Goal: Find specific page/section: Find specific page/section

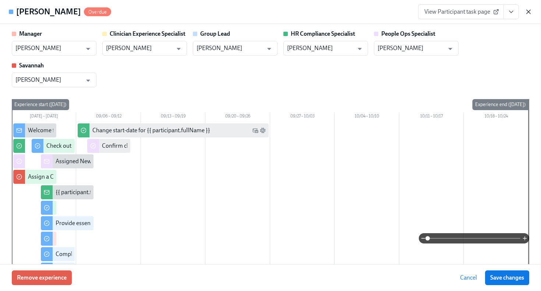
scroll to position [82, 0]
click at [530, 12] on icon "button" at bounding box center [528, 11] width 7 height 7
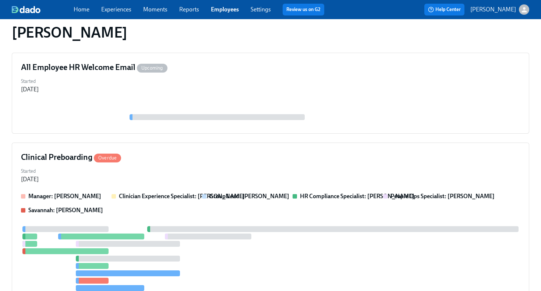
click at [236, 11] on link "Employees" at bounding box center [225, 9] width 28 height 7
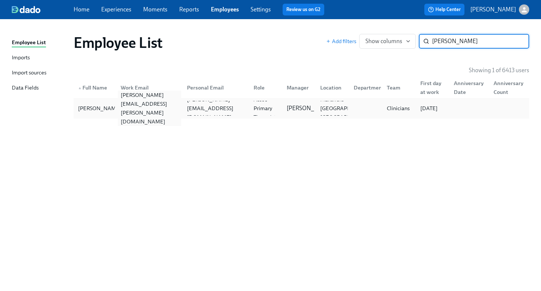
type input "[PERSON_NAME]"
click at [142, 110] on div "[PERSON_NAME][EMAIL_ADDRESS][PERSON_NAME][DOMAIN_NAME]" at bounding box center [150, 108] width 64 height 35
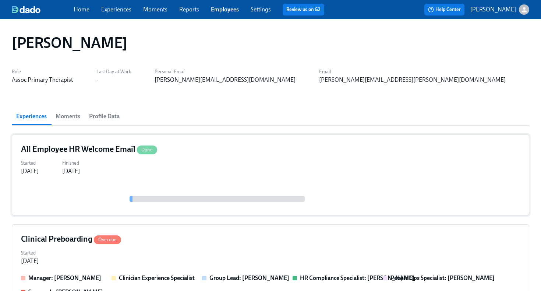
scroll to position [13, 0]
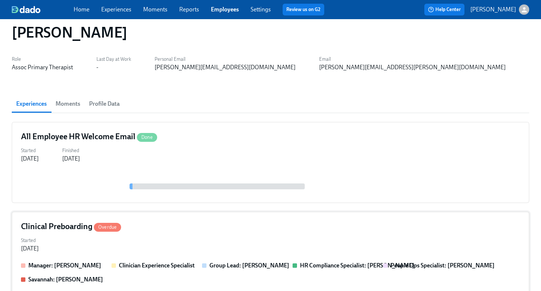
click at [202, 231] on div "Clinical Preboarding Overdue" at bounding box center [270, 226] width 499 height 11
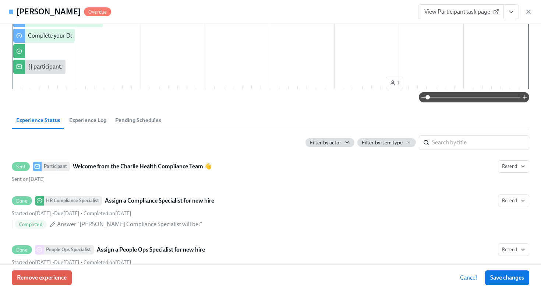
scroll to position [302, 0]
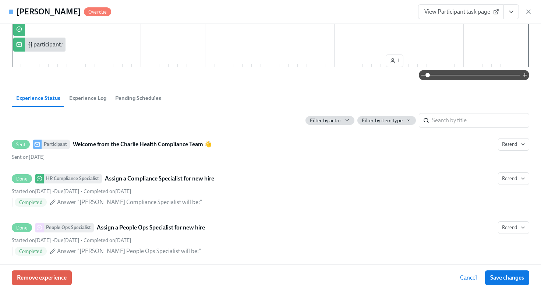
click at [513, 13] on icon "View task page" at bounding box center [511, 11] width 7 height 7
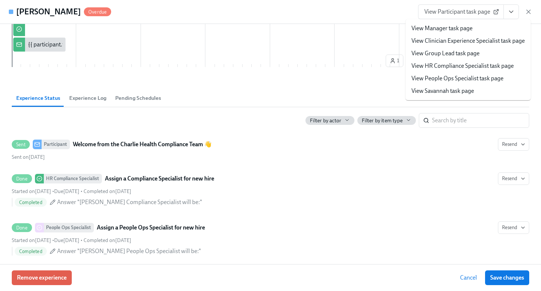
click at [484, 66] on link "View HR Compliance Specialist task page" at bounding box center [463, 66] width 102 height 8
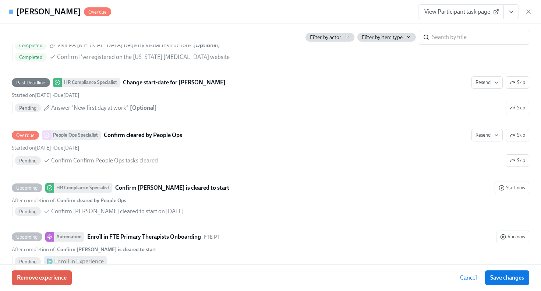
scroll to position [1471, 0]
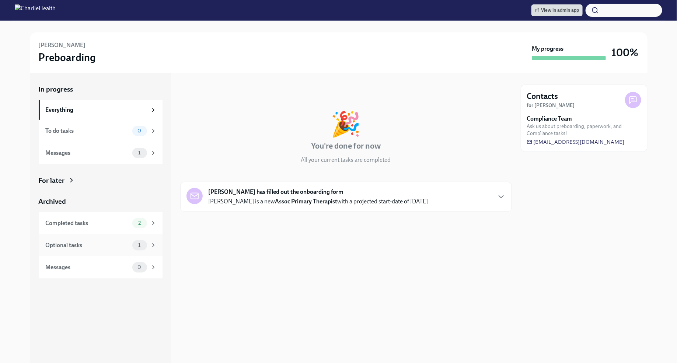
click at [136, 241] on div "1" at bounding box center [139, 245] width 15 height 10
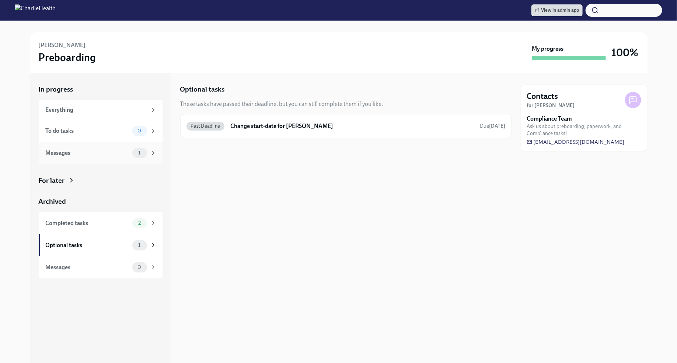
click at [130, 160] on div "Messages 1" at bounding box center [101, 153] width 124 height 22
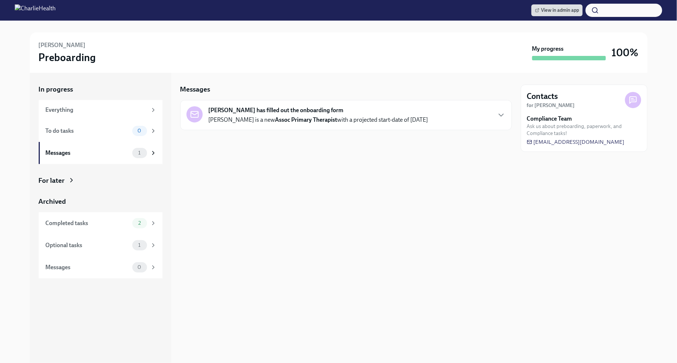
click at [68, 180] on icon at bounding box center [71, 180] width 7 height 7
